Goal: Information Seeking & Learning: Learn about a topic

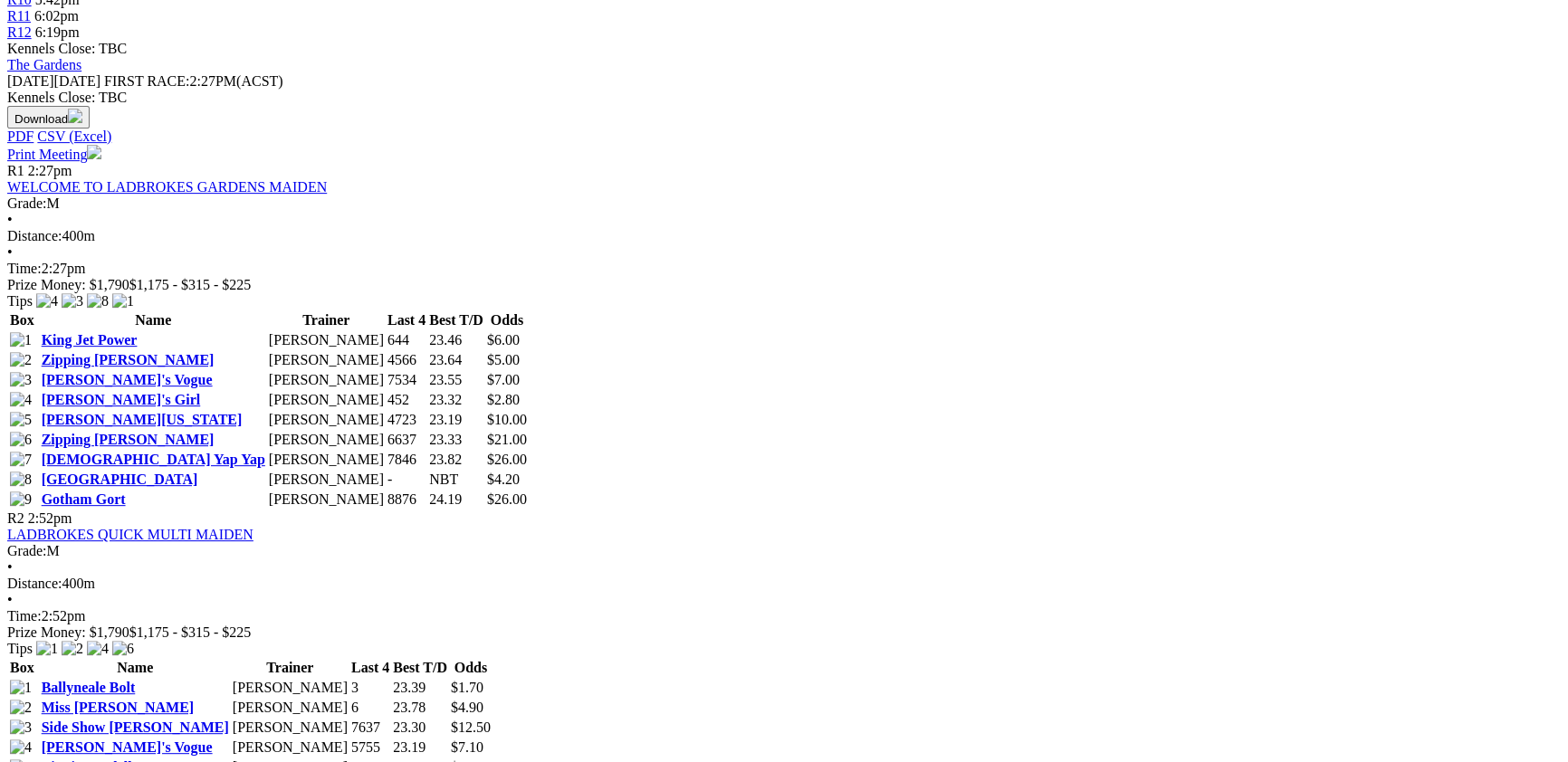
scroll to position [888, 0]
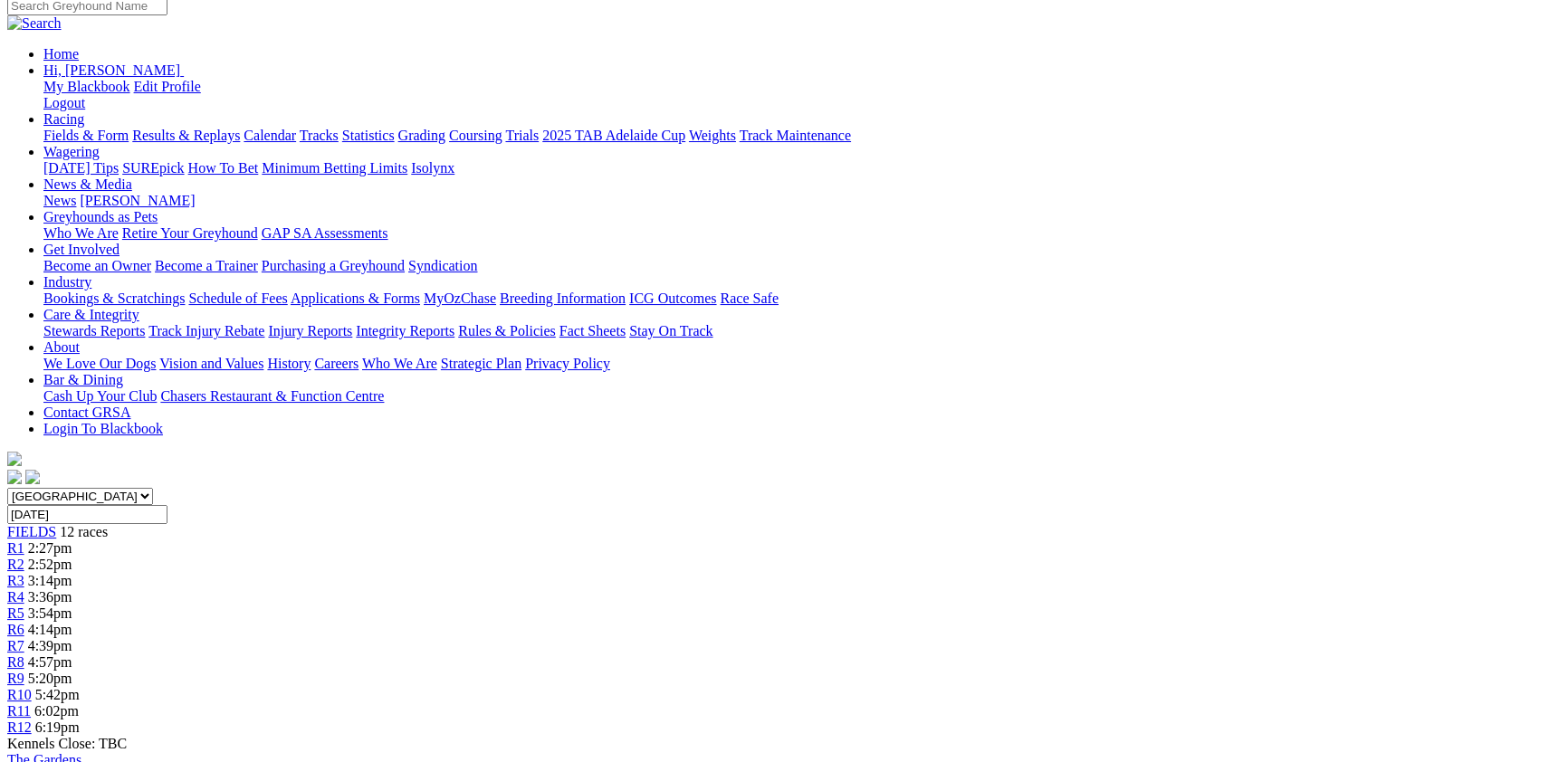
scroll to position [197, 0]
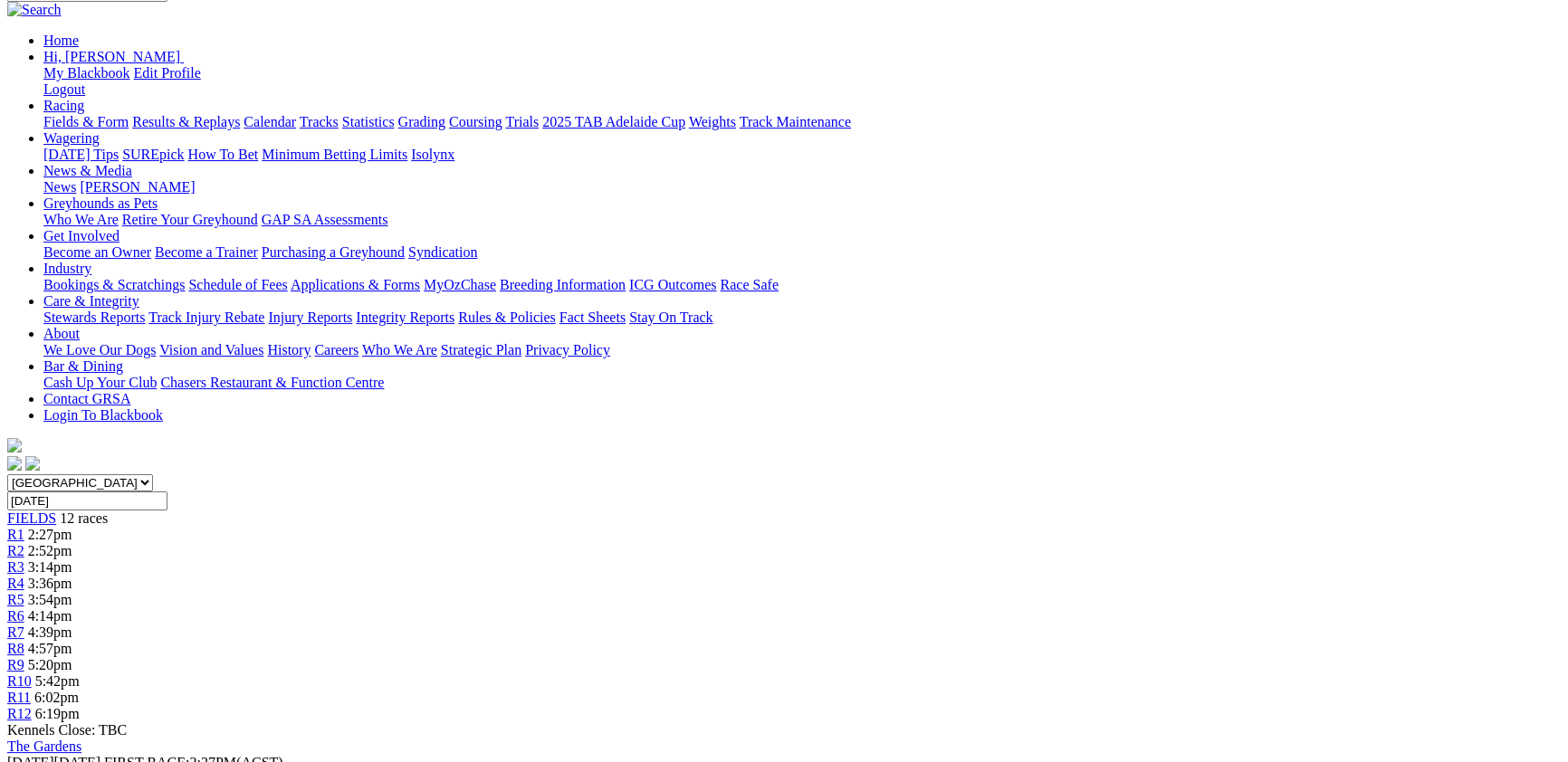
drag, startPoint x: 443, startPoint y: 249, endPoint x: 868, endPoint y: 674, distance: 601.0
click at [72, 576] on span "3:36pm" at bounding box center [50, 584] width 45 height 15
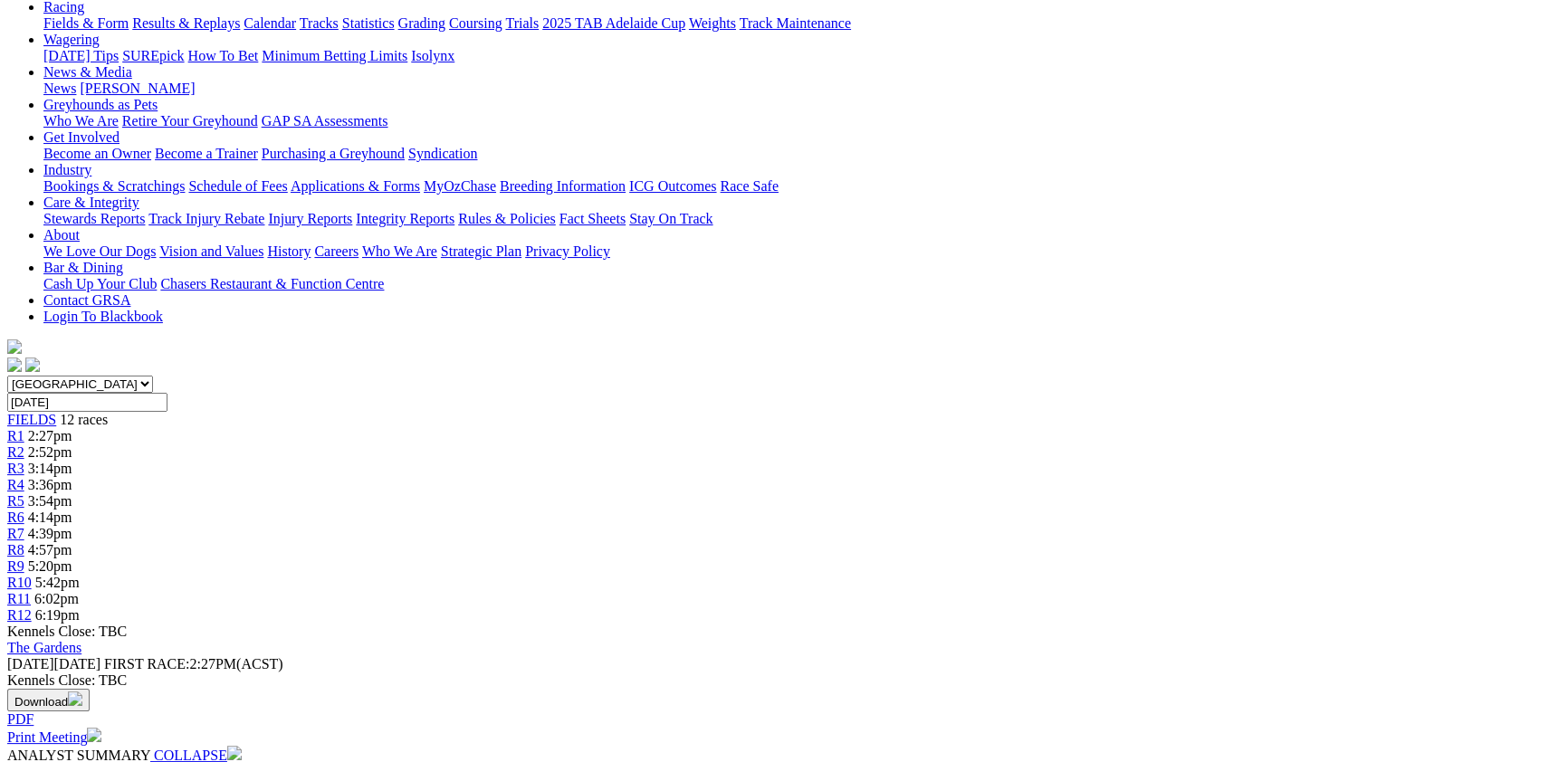
scroll to position [197, 0]
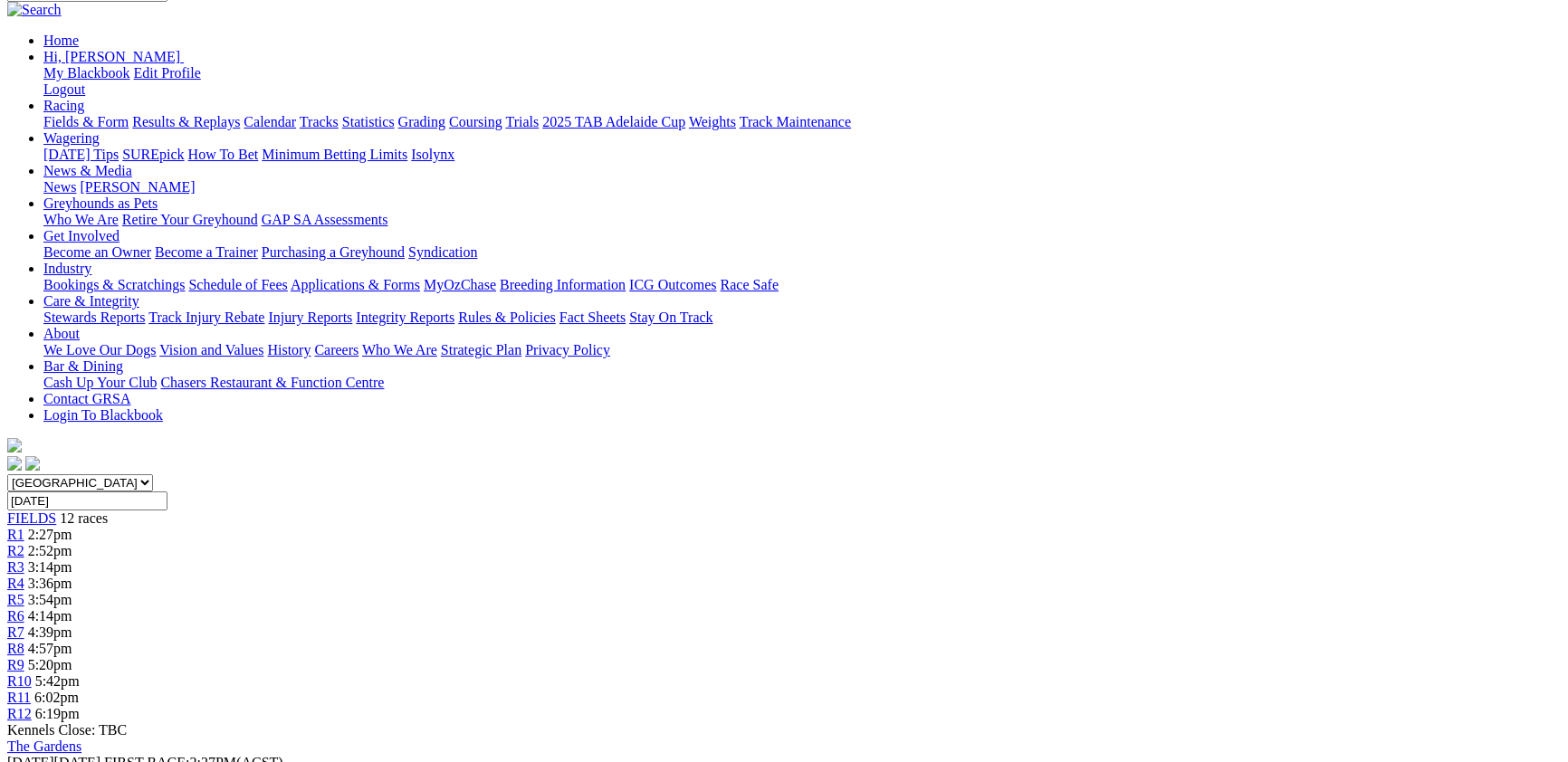
click at [72, 592] on span "3:54pm" at bounding box center [50, 600] width 45 height 15
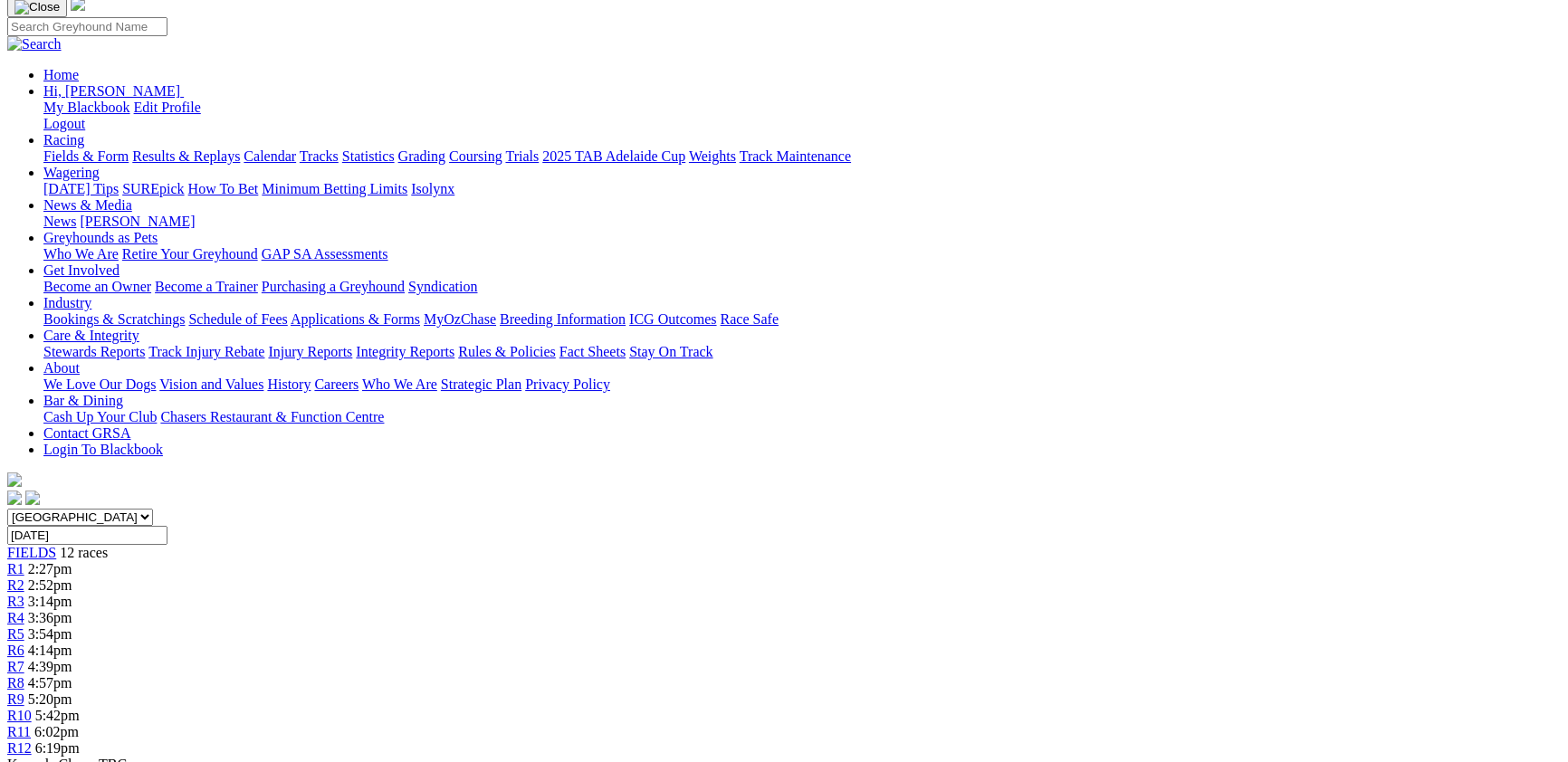
scroll to position [197, 0]
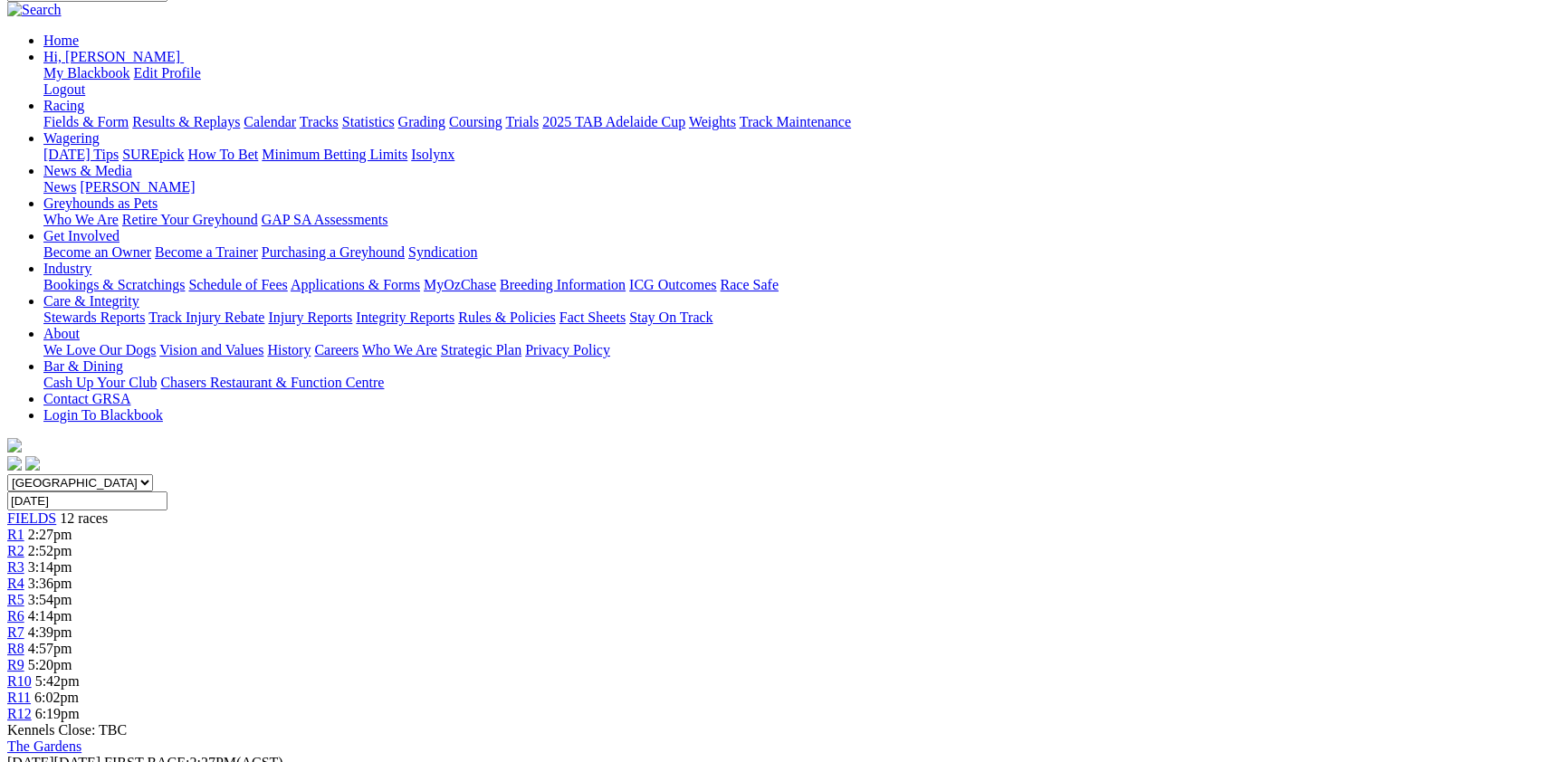
click at [72, 608] on span "4:14pm" at bounding box center [50, 616] width 45 height 15
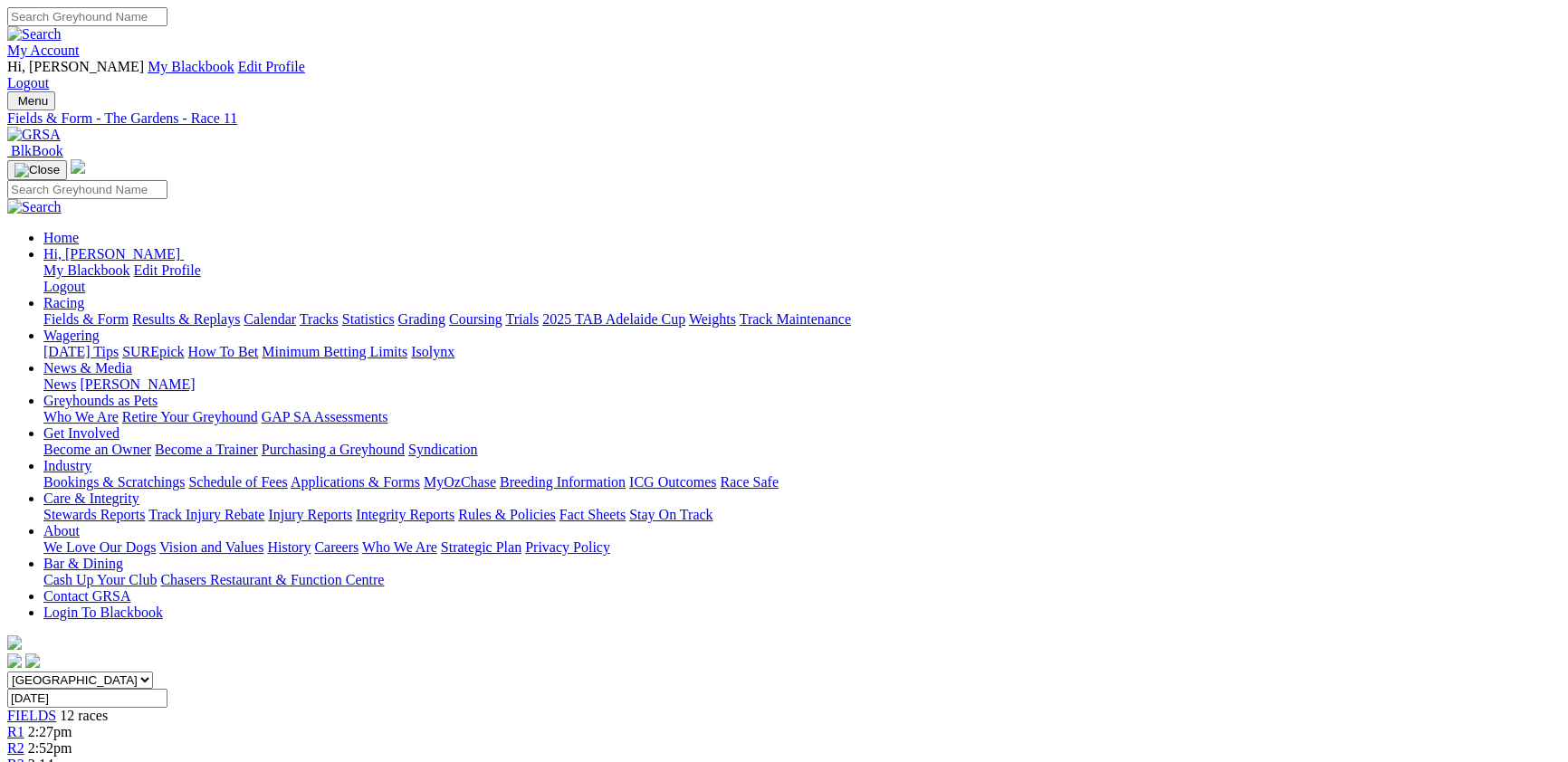
click at [153, 672] on select "[GEOGRAPHIC_DATA] [GEOGRAPHIC_DATA] [GEOGRAPHIC_DATA] [GEOGRAPHIC_DATA] [GEOGRA…" at bounding box center [81, 680] width 146 height 17
select select "QLD"
click at [153, 672] on select "[GEOGRAPHIC_DATA] [GEOGRAPHIC_DATA] [GEOGRAPHIC_DATA] [GEOGRAPHIC_DATA] [GEOGRA…" at bounding box center [81, 680] width 146 height 17
click at [40, 757] on link "F" at bounding box center [35, 765] width 9 height 15
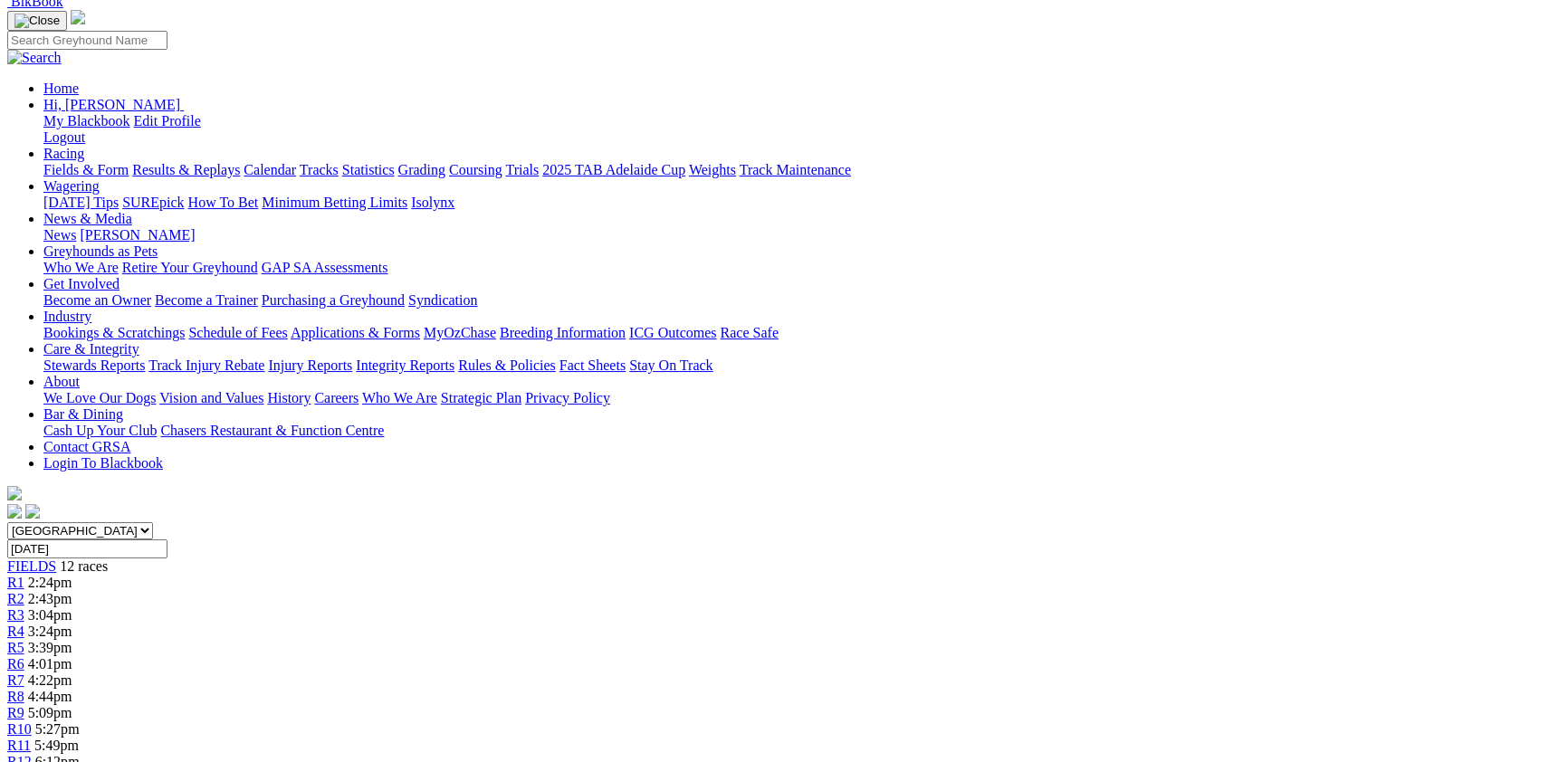
scroll to position [197, 0]
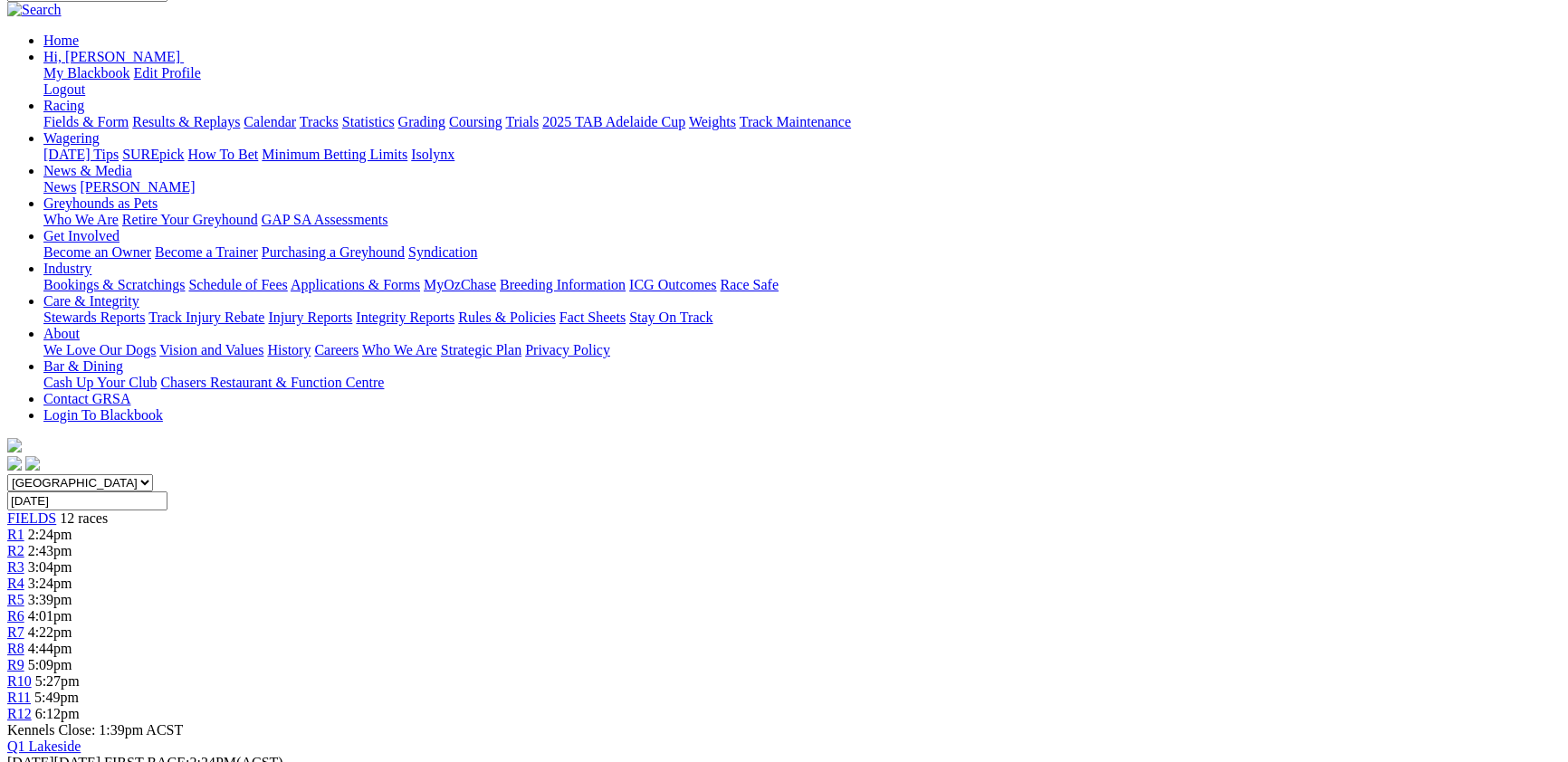
click at [25, 527] on link "R1" at bounding box center [16, 534] width 17 height 15
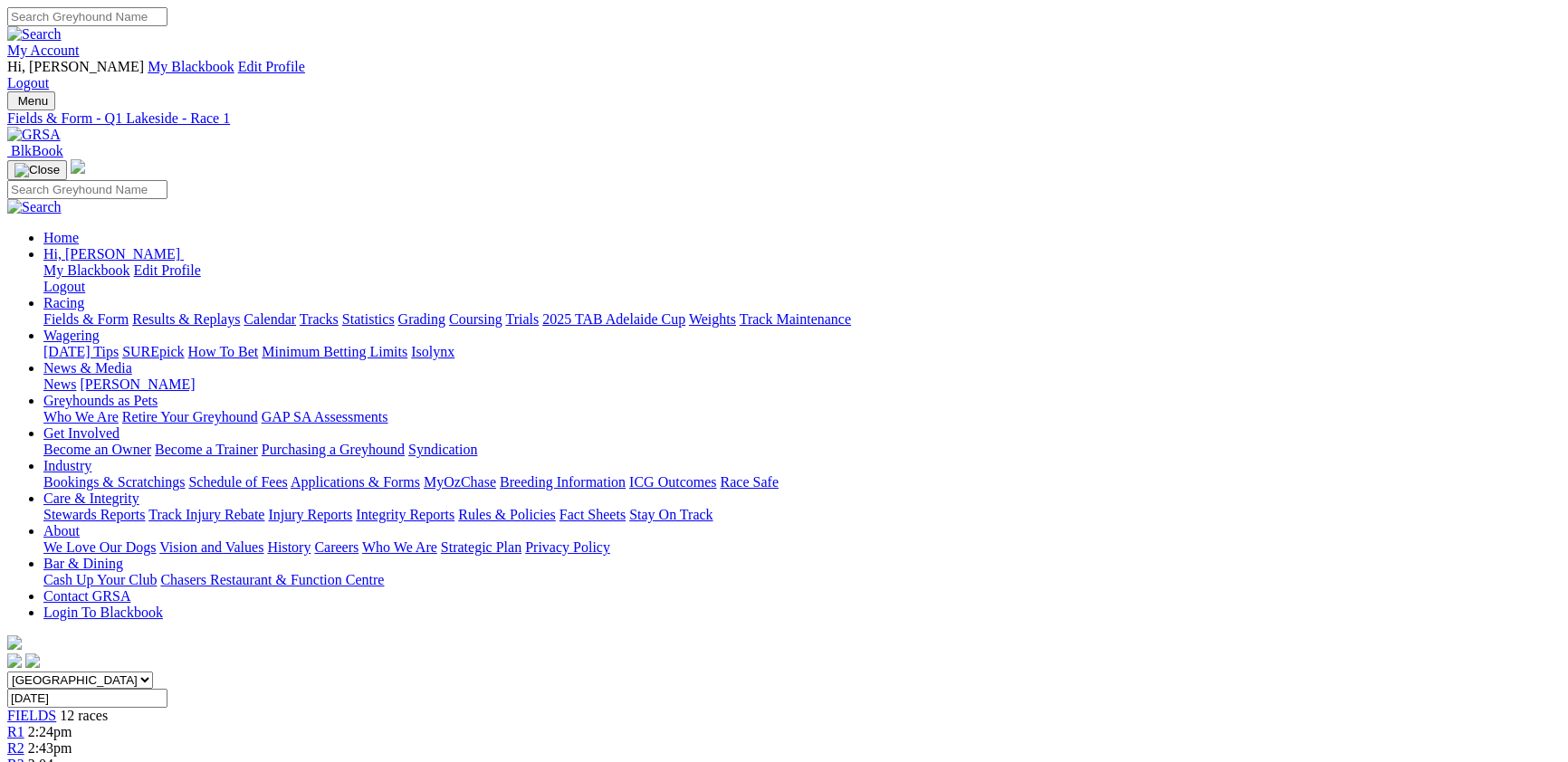
click at [72, 740] on span "2:43pm" at bounding box center [50, 748] width 45 height 15
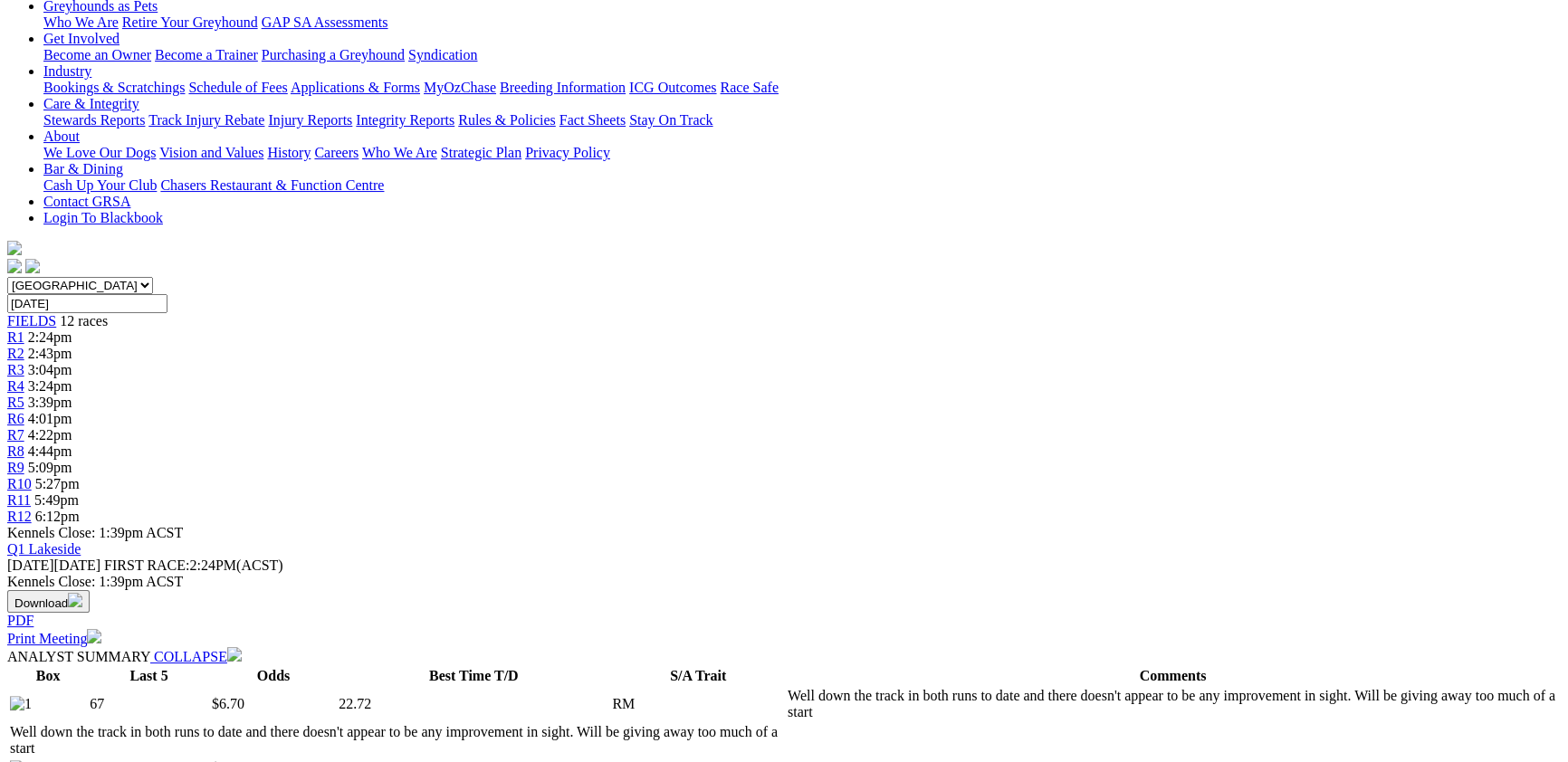
scroll to position [197, 0]
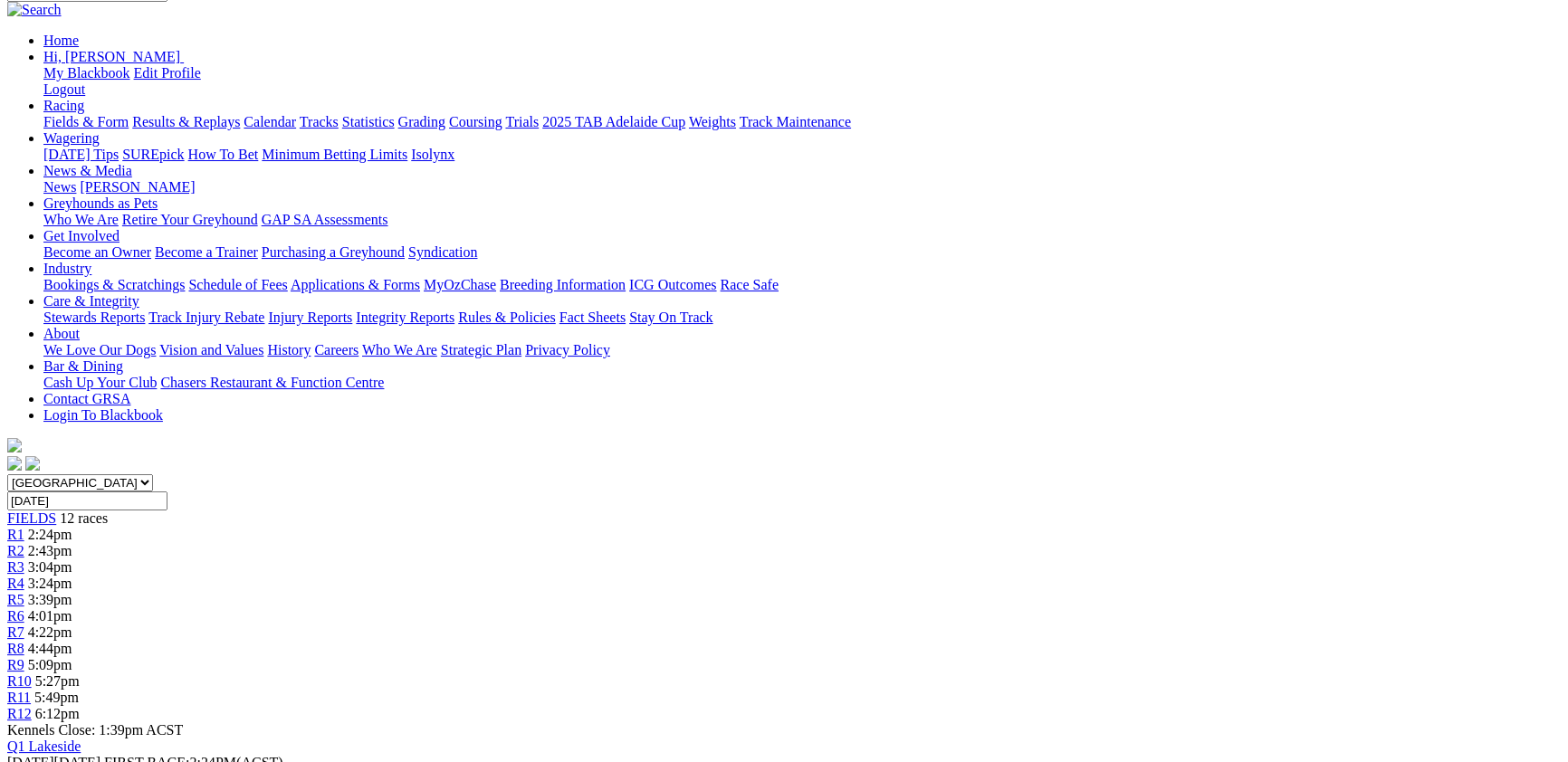
click at [526, 560] on div "R3 3:04pm" at bounding box center [784, 567] width 1554 height 16
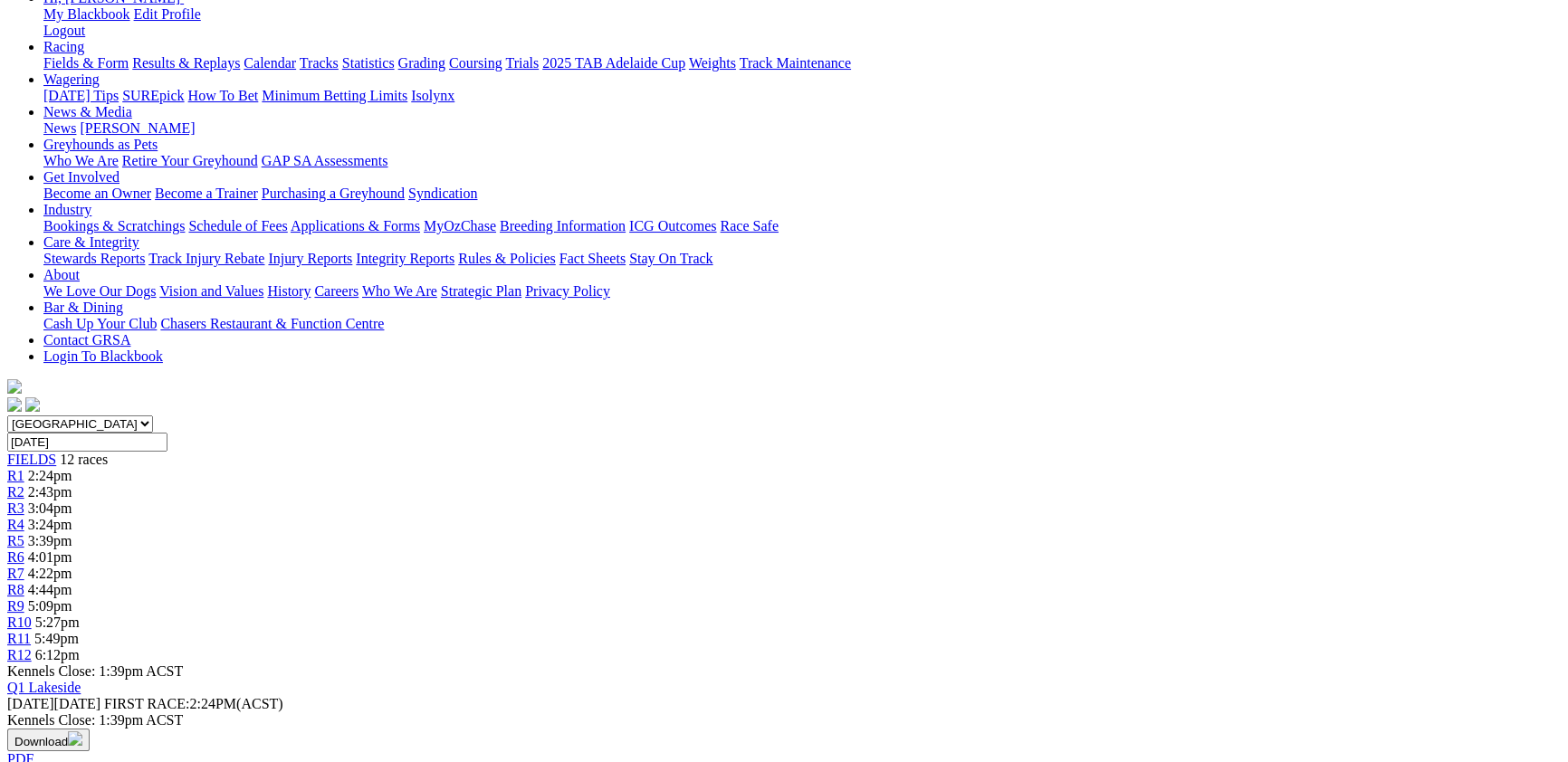
scroll to position [99, 0]
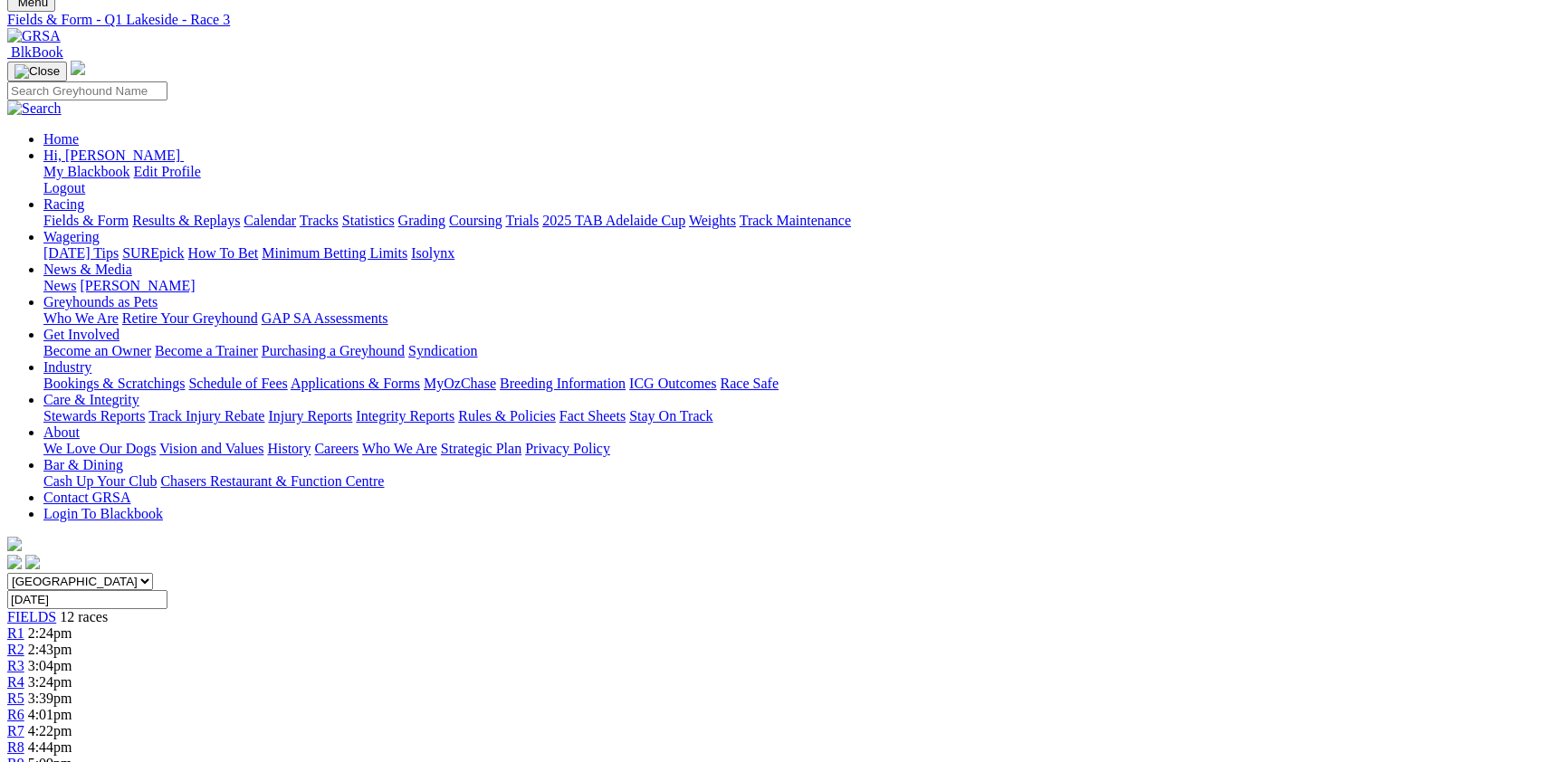
click at [72, 675] on span "3:24pm" at bounding box center [50, 682] width 45 height 15
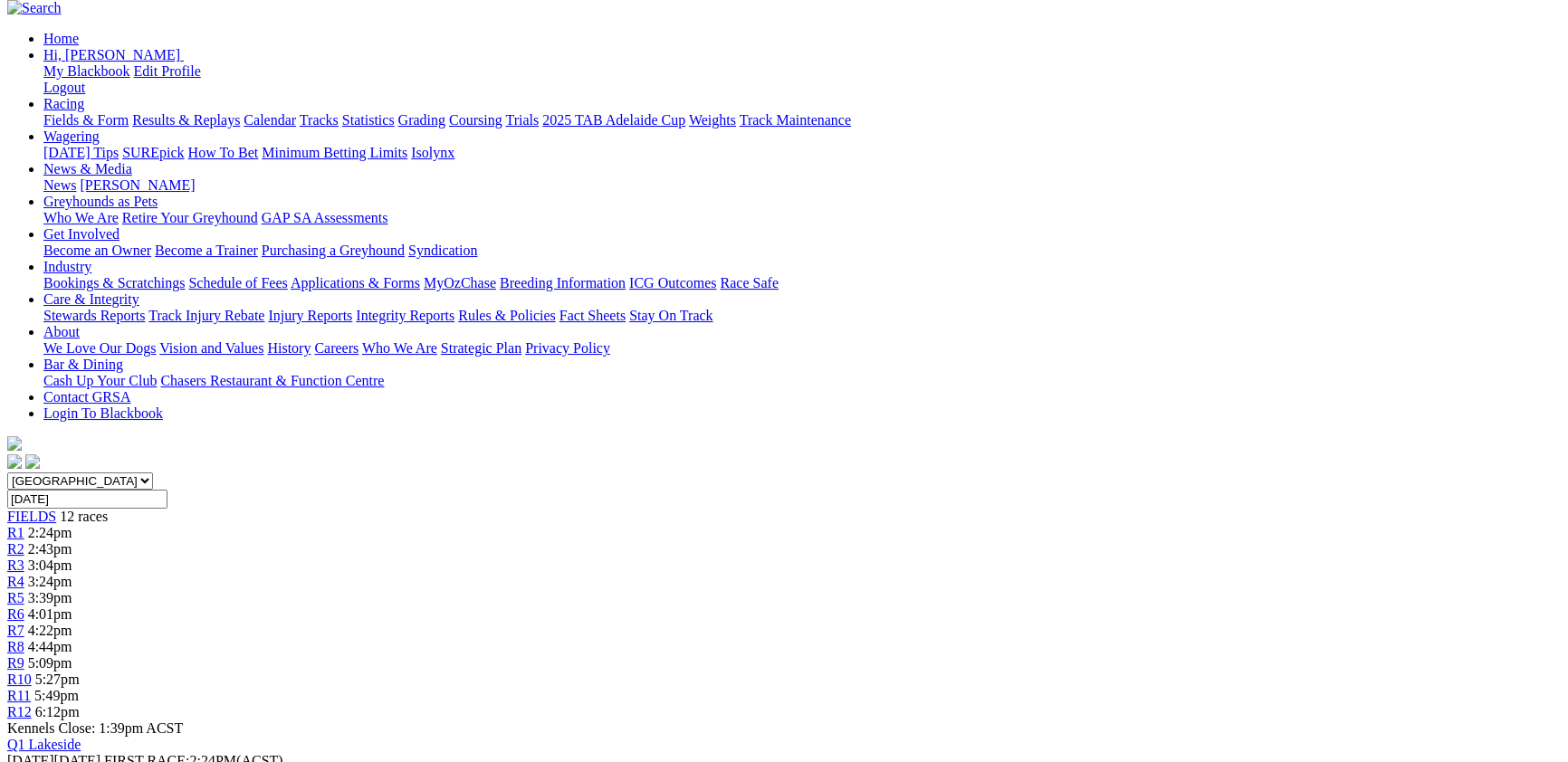
scroll to position [197, 0]
